Goal: Understand process/instructions: Learn how to perform a task or action

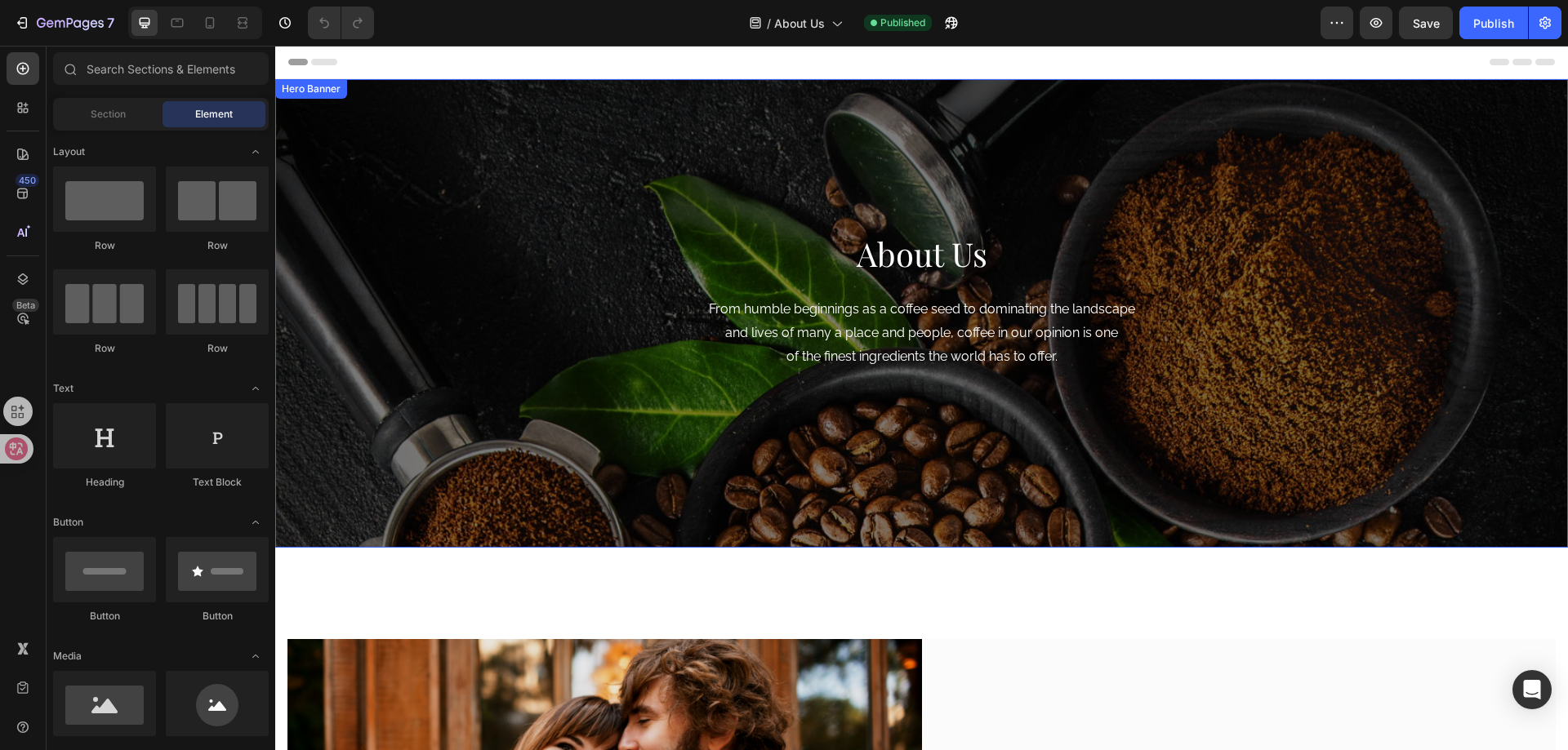
click at [503, 381] on div "About Us Heading From humble beginnings as a coffee seed to dominating the land…" at bounding box center [921, 314] width 1293 height 469
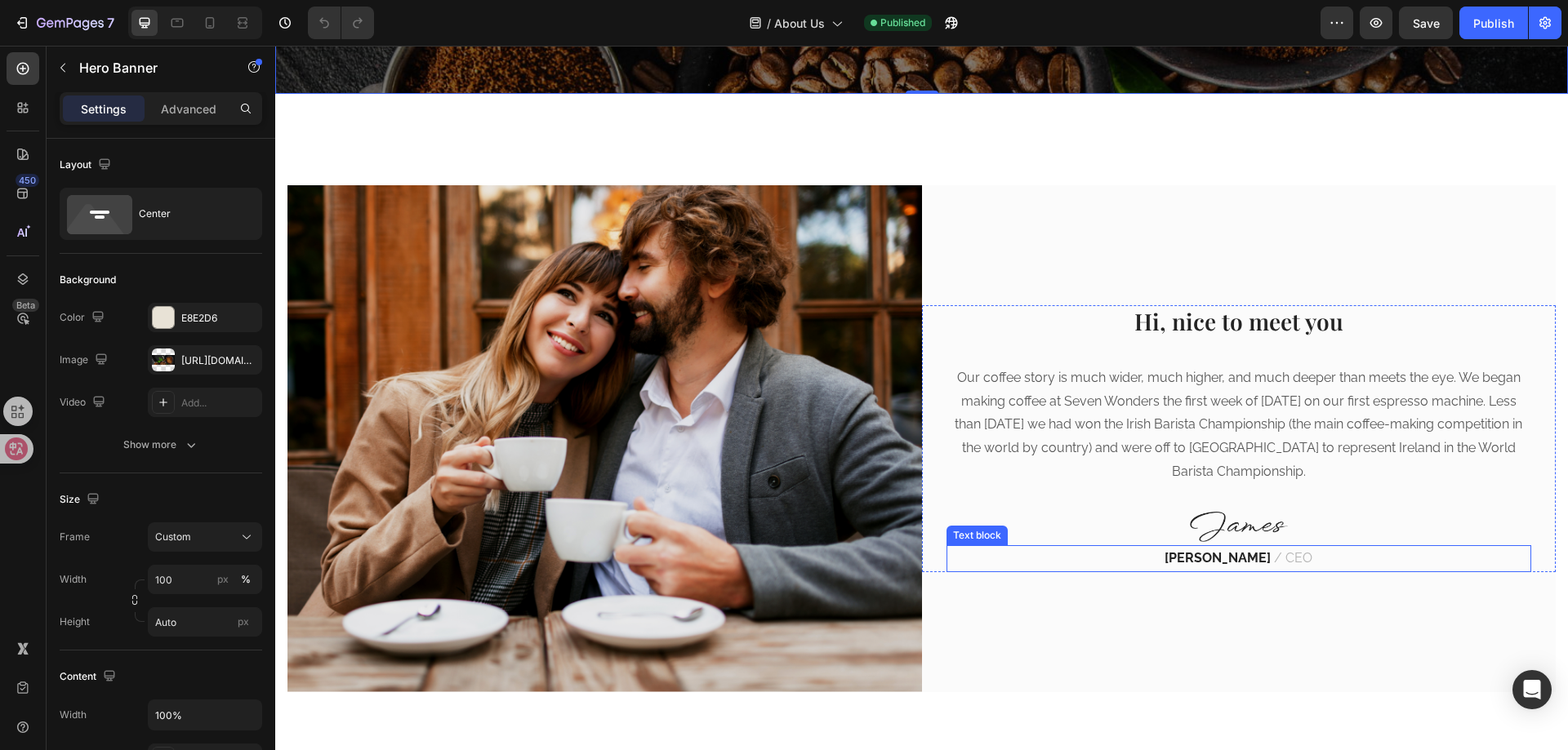
scroll to position [490, 0]
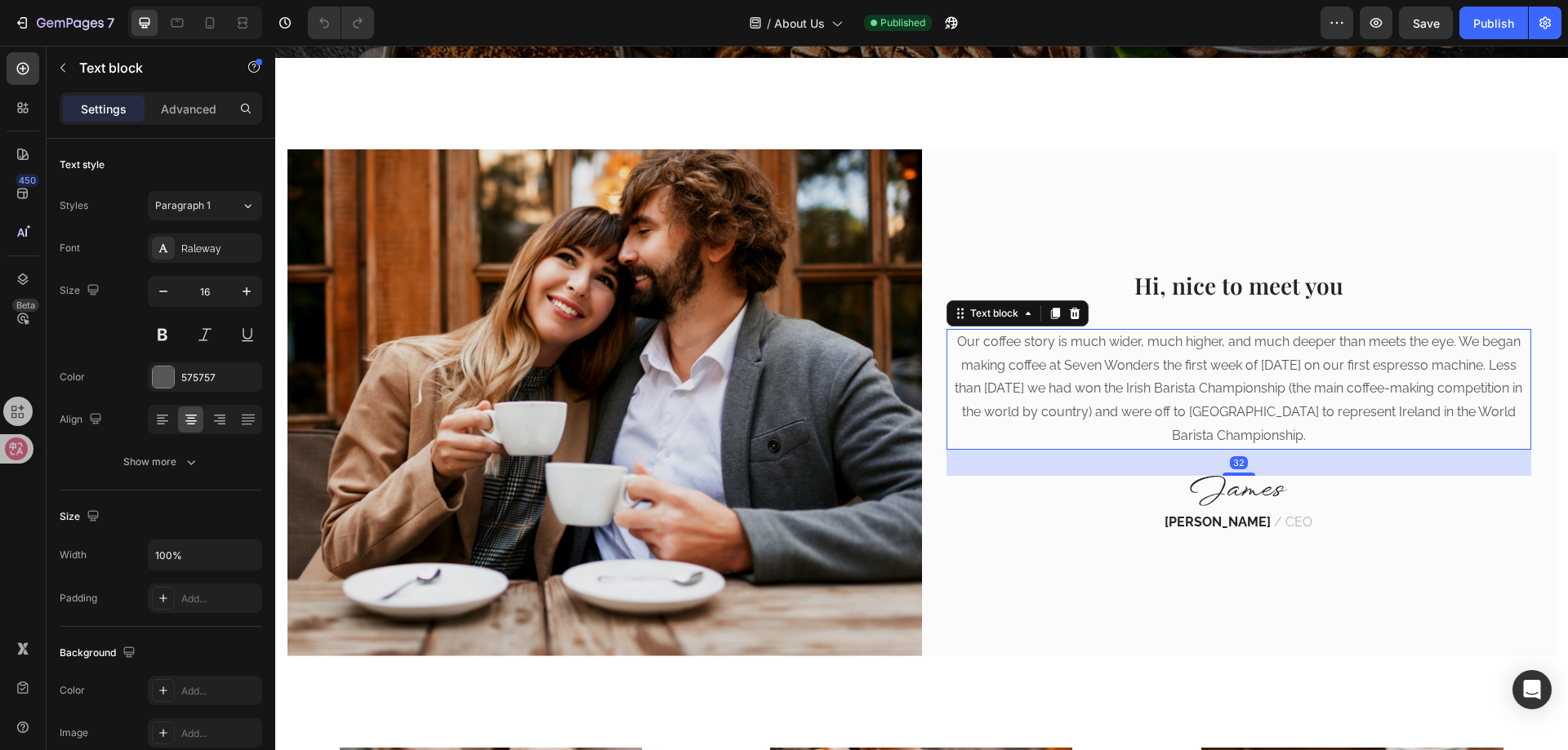
click at [1005, 384] on p "Our coffee story is much wider, much higher, and much deeper than meets the eye…" at bounding box center [1239, 389] width 582 height 118
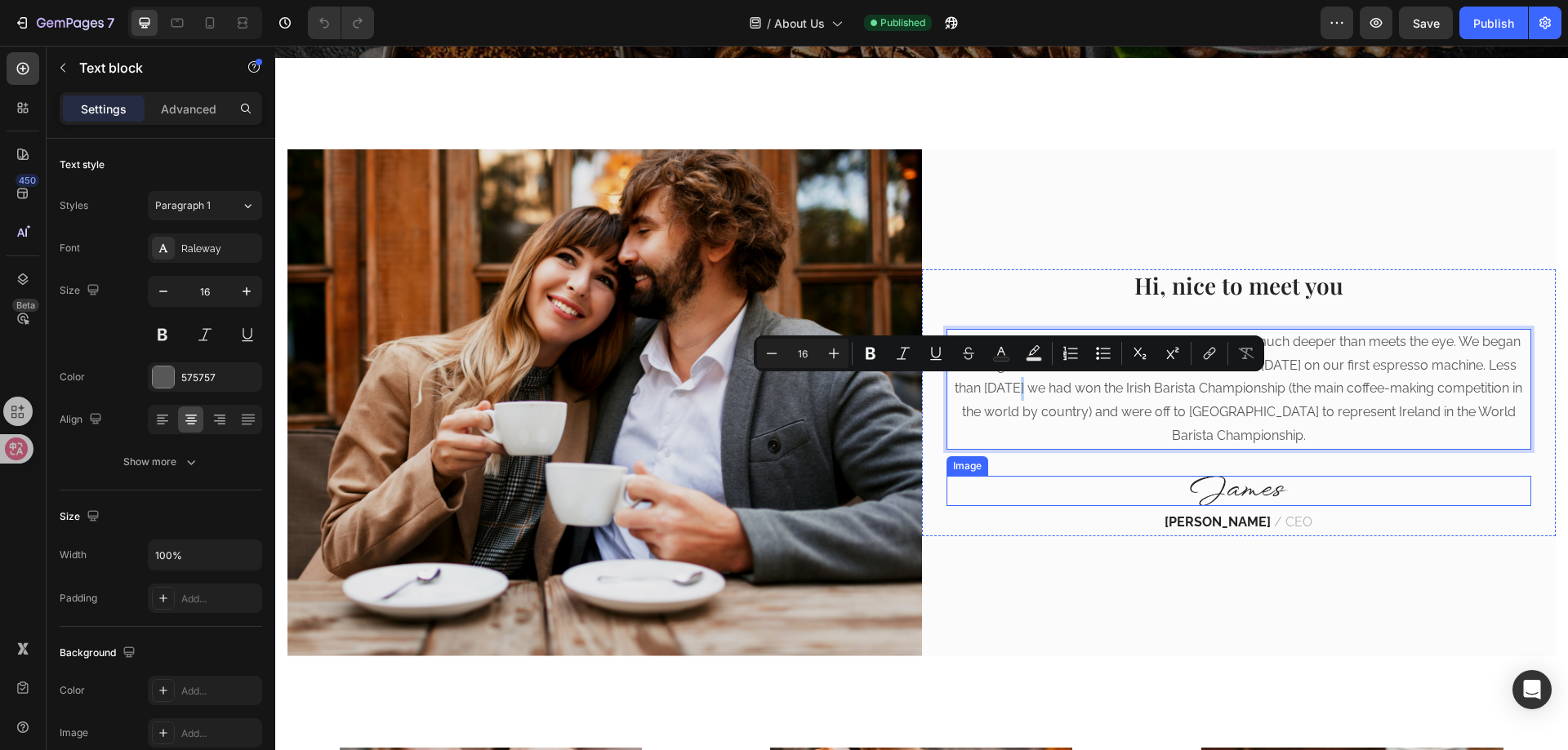
click at [1030, 489] on div at bounding box center [1239, 491] width 585 height 30
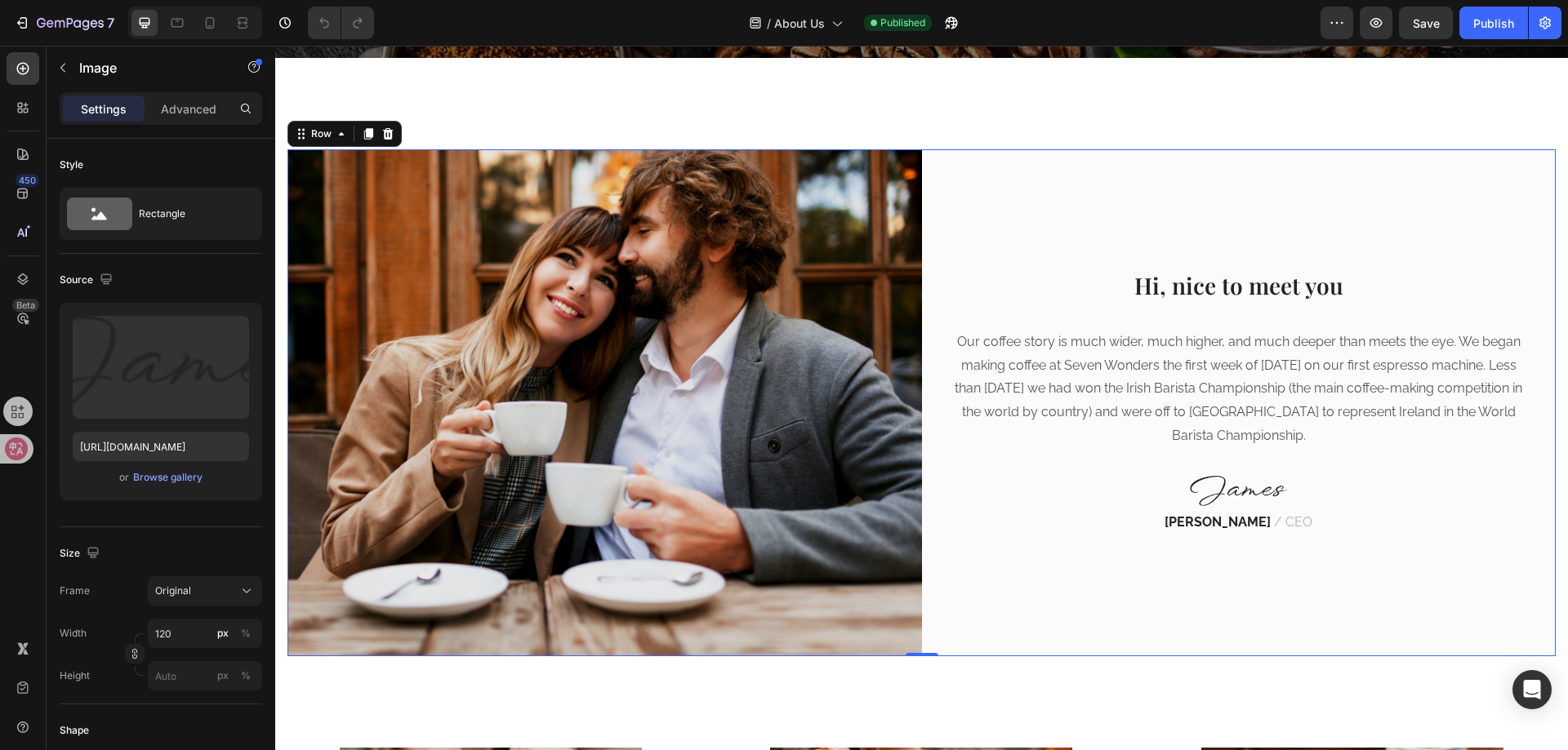
click at [997, 551] on div "Hi, nice to meet you Heading Our coffee story is much wider, much higher, and m…" at bounding box center [1239, 402] width 634 height 506
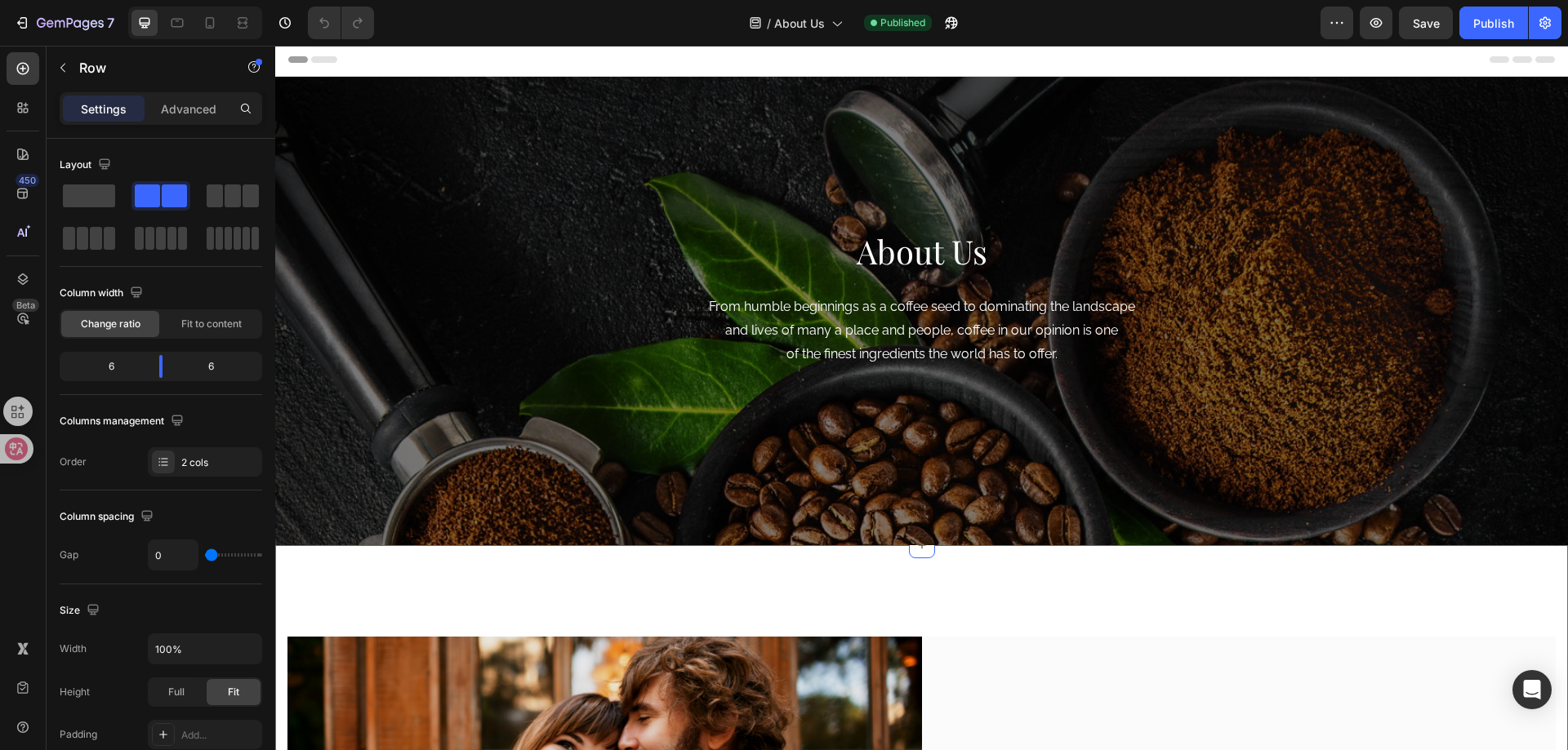
scroll to position [0, 0]
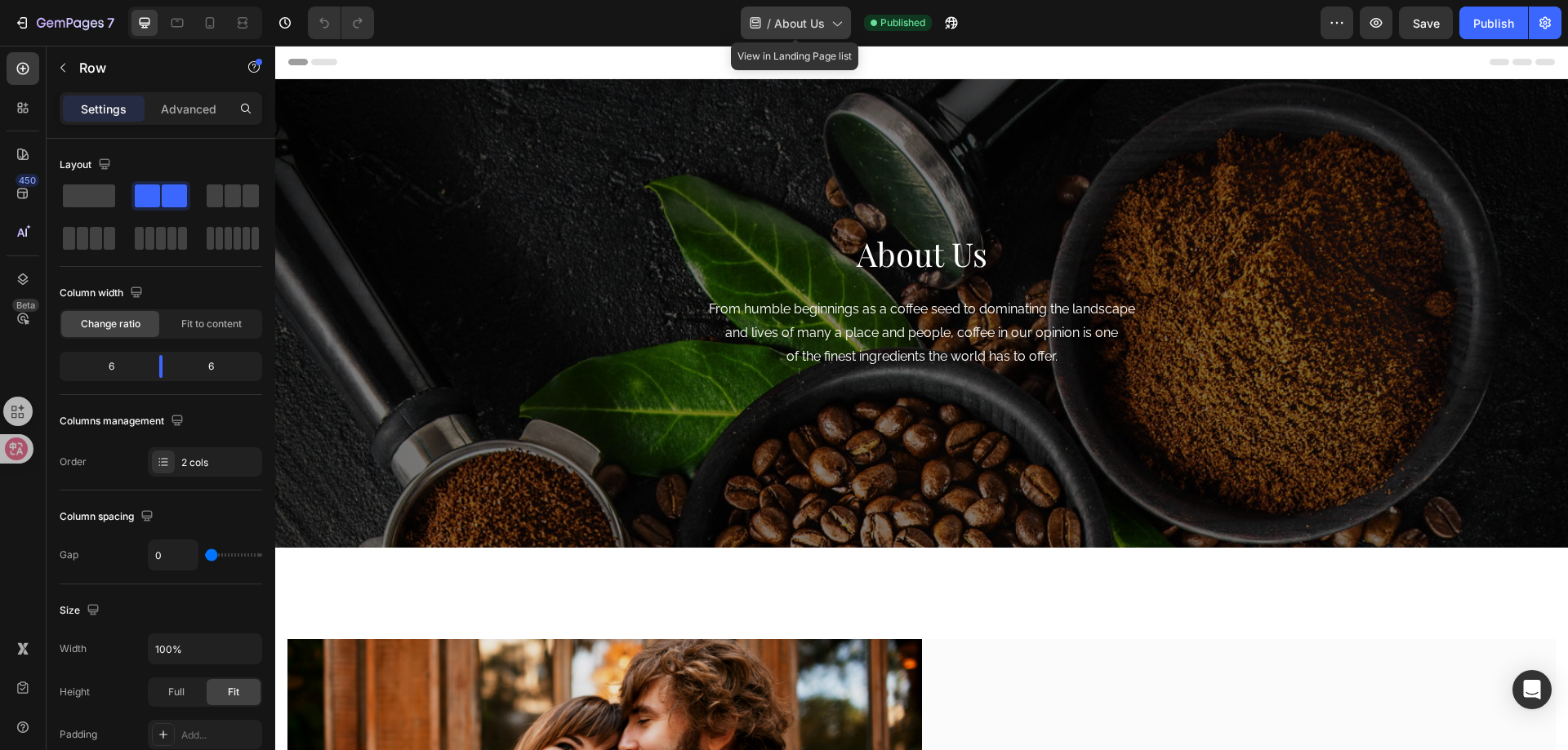
click at [816, 33] on div "/ About Us" at bounding box center [796, 23] width 110 height 33
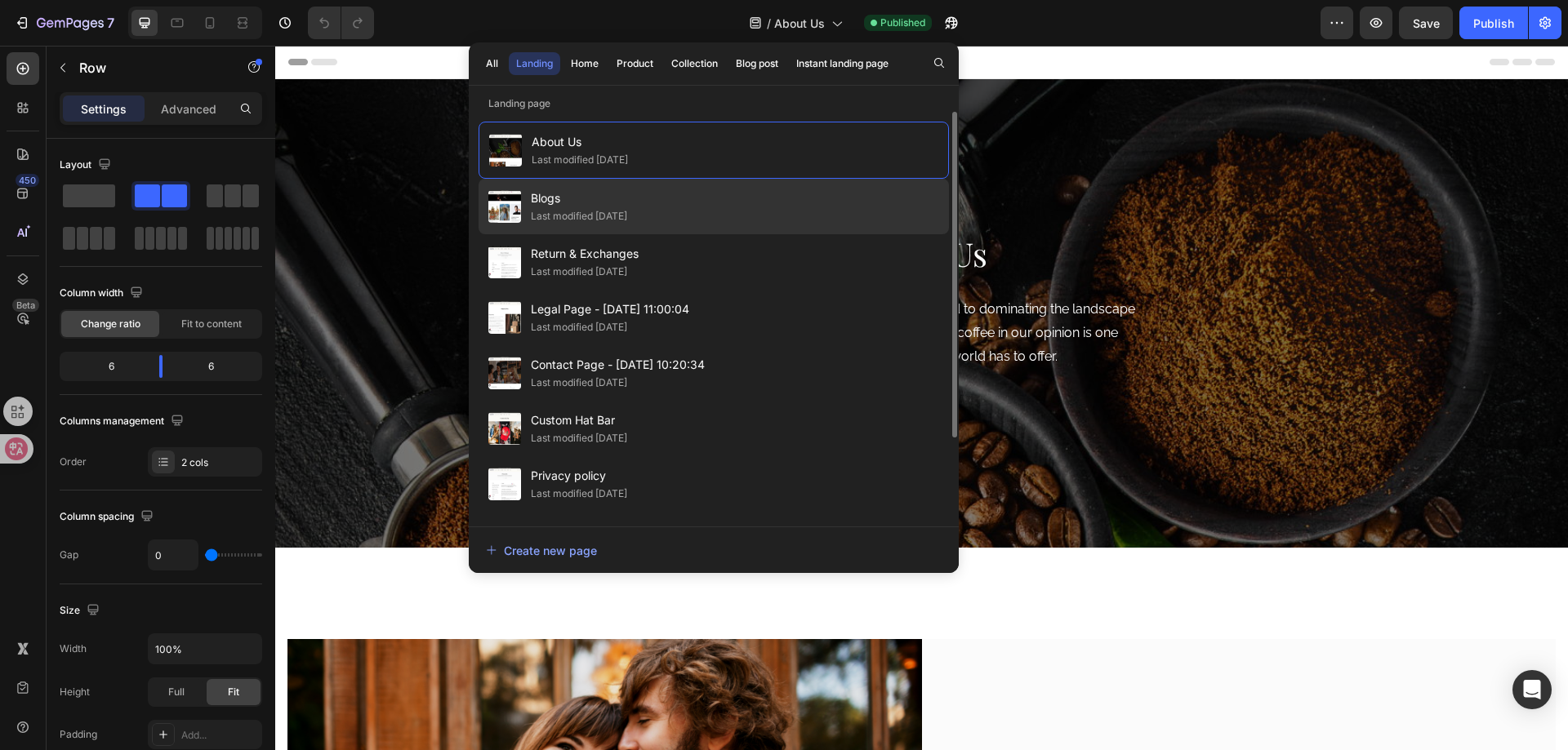
click at [613, 213] on div "Last modified [DATE]" at bounding box center [579, 216] width 97 height 16
